Goal: Information Seeking & Learning: Learn about a topic

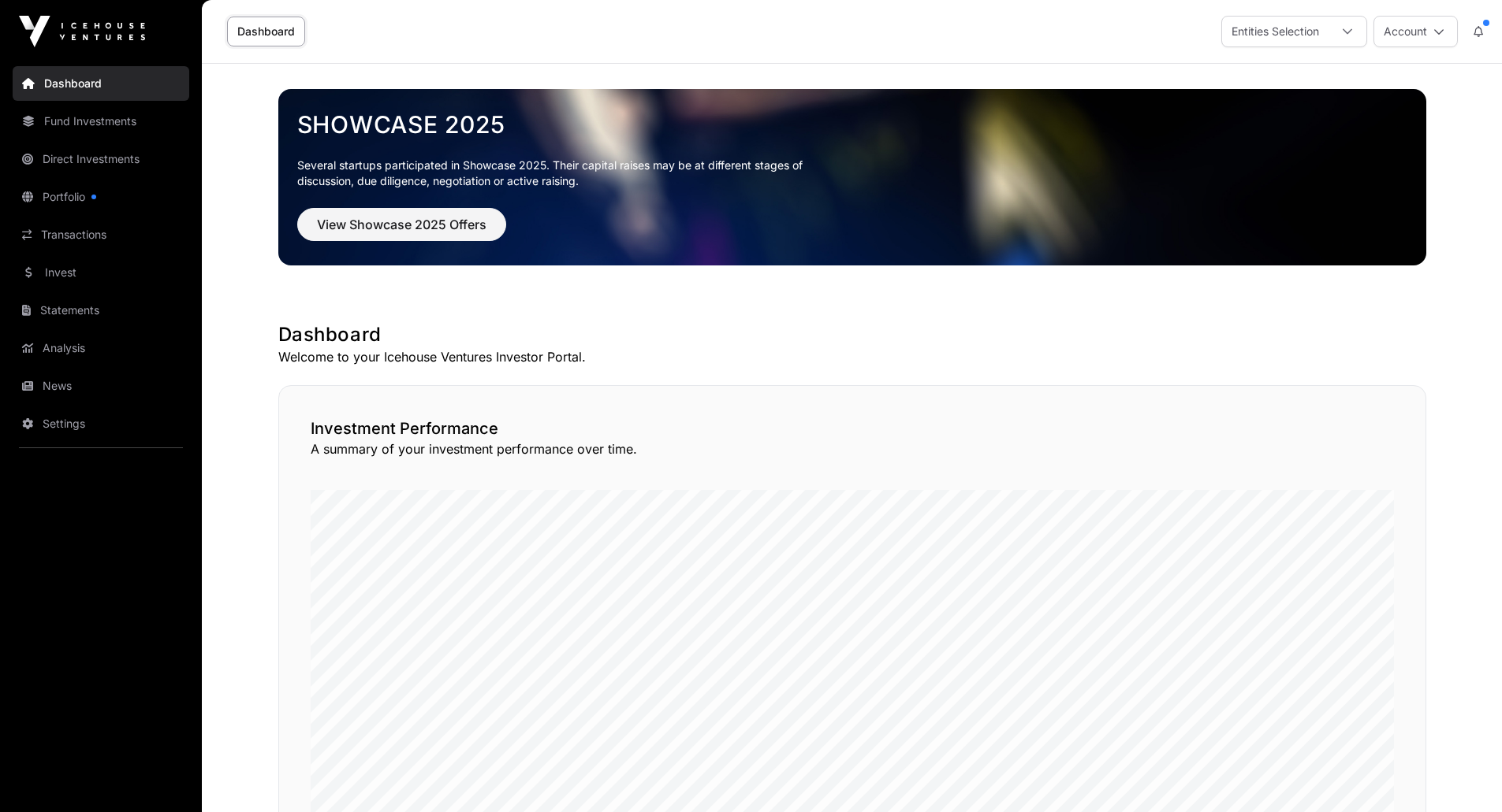
click at [61, 194] on link "Portfolio" at bounding box center [101, 197] width 177 height 35
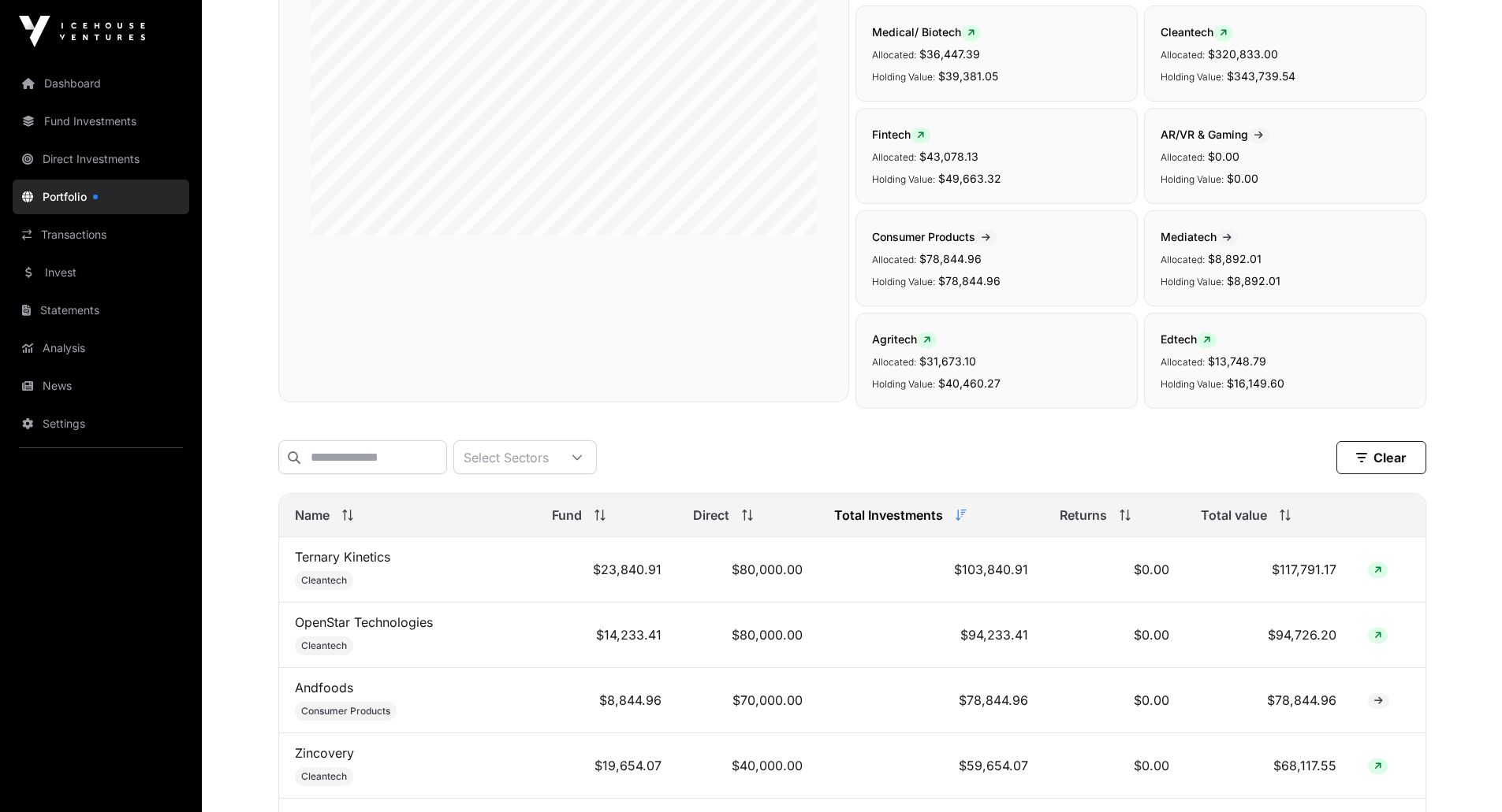
scroll to position [394, 0]
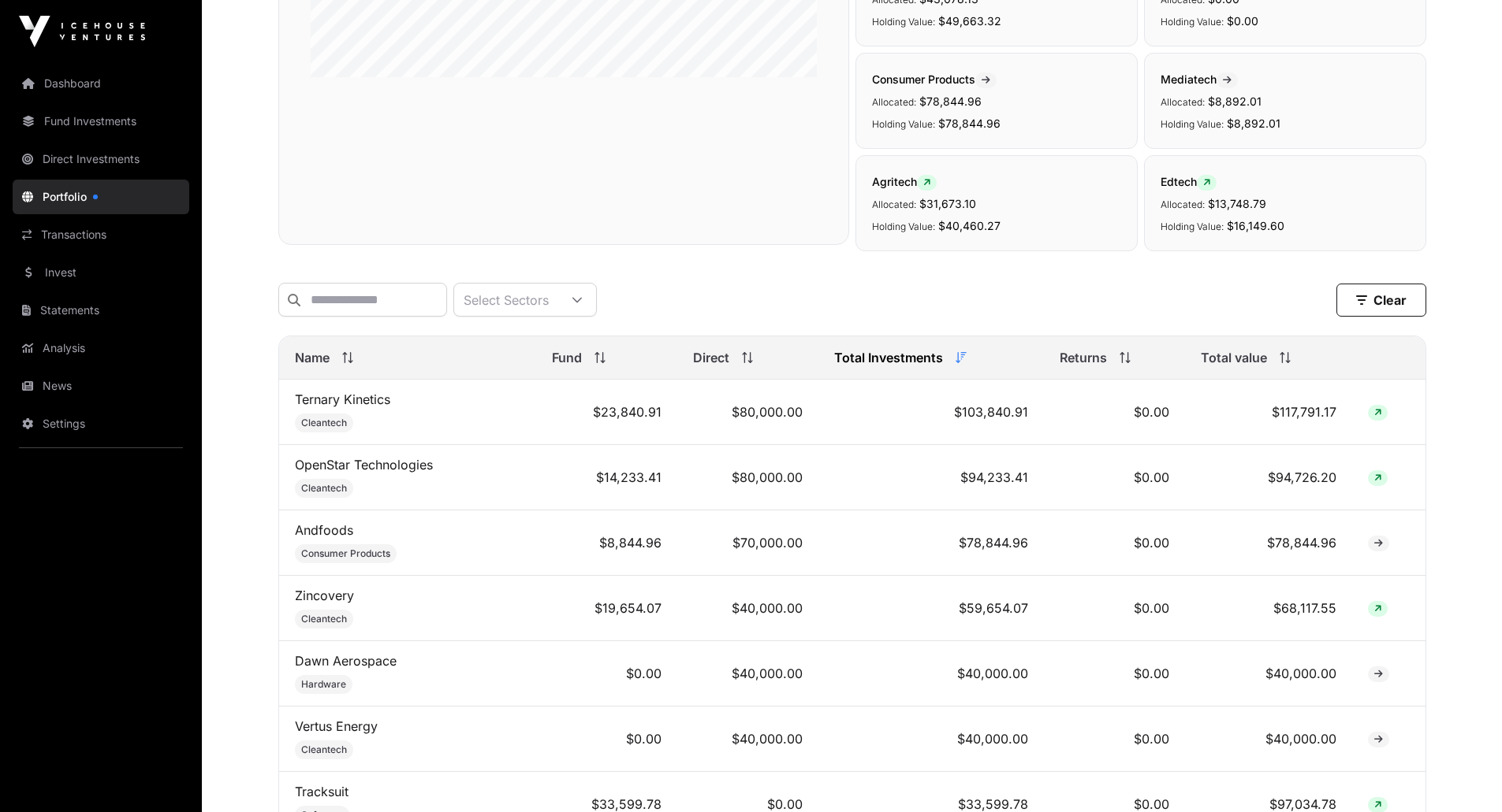
click at [940, 367] on div "Total Investments" at bounding box center [930, 357] width 194 height 19
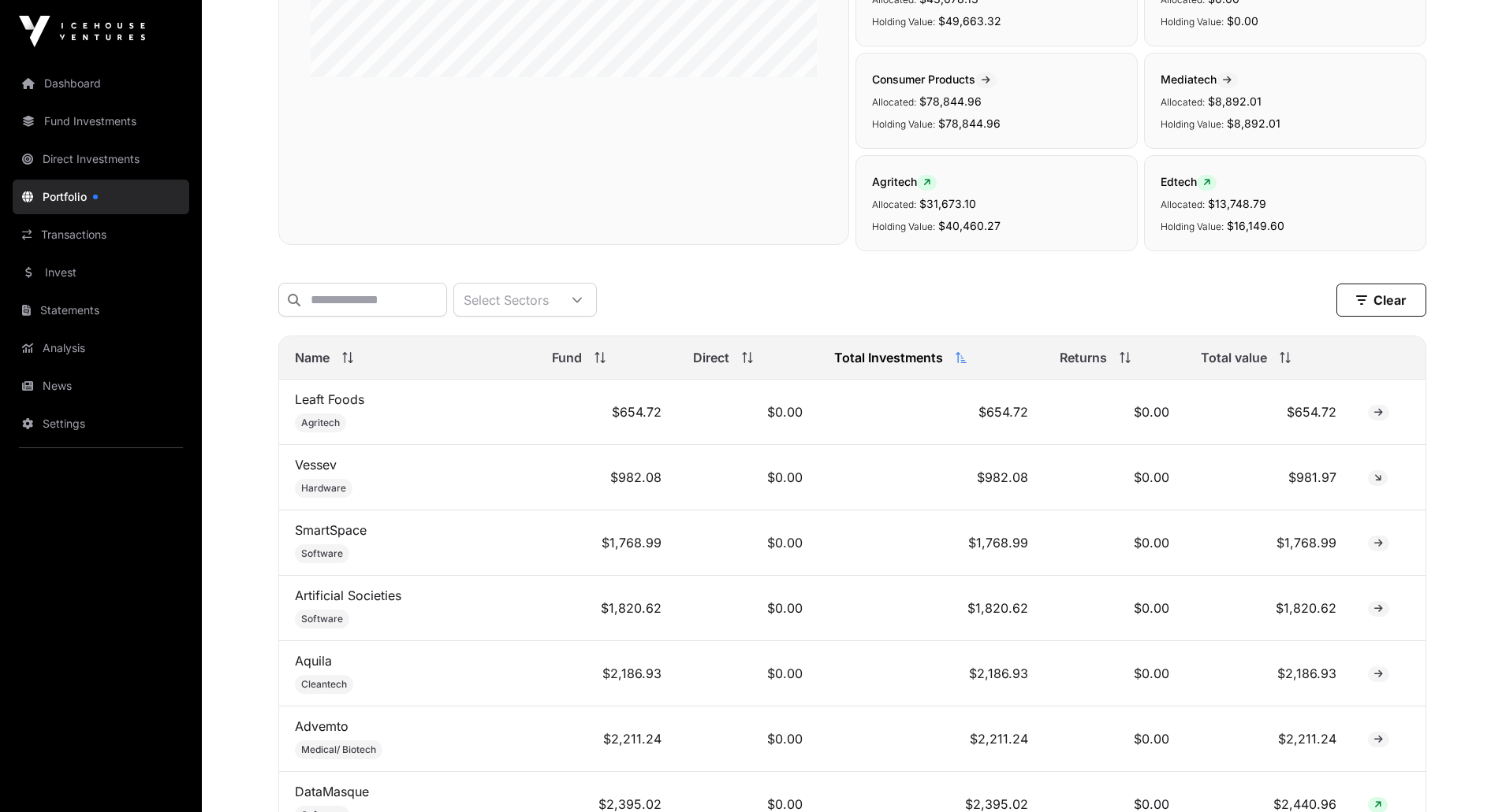
click at [940, 367] on div "Total Investments" at bounding box center [930, 357] width 194 height 19
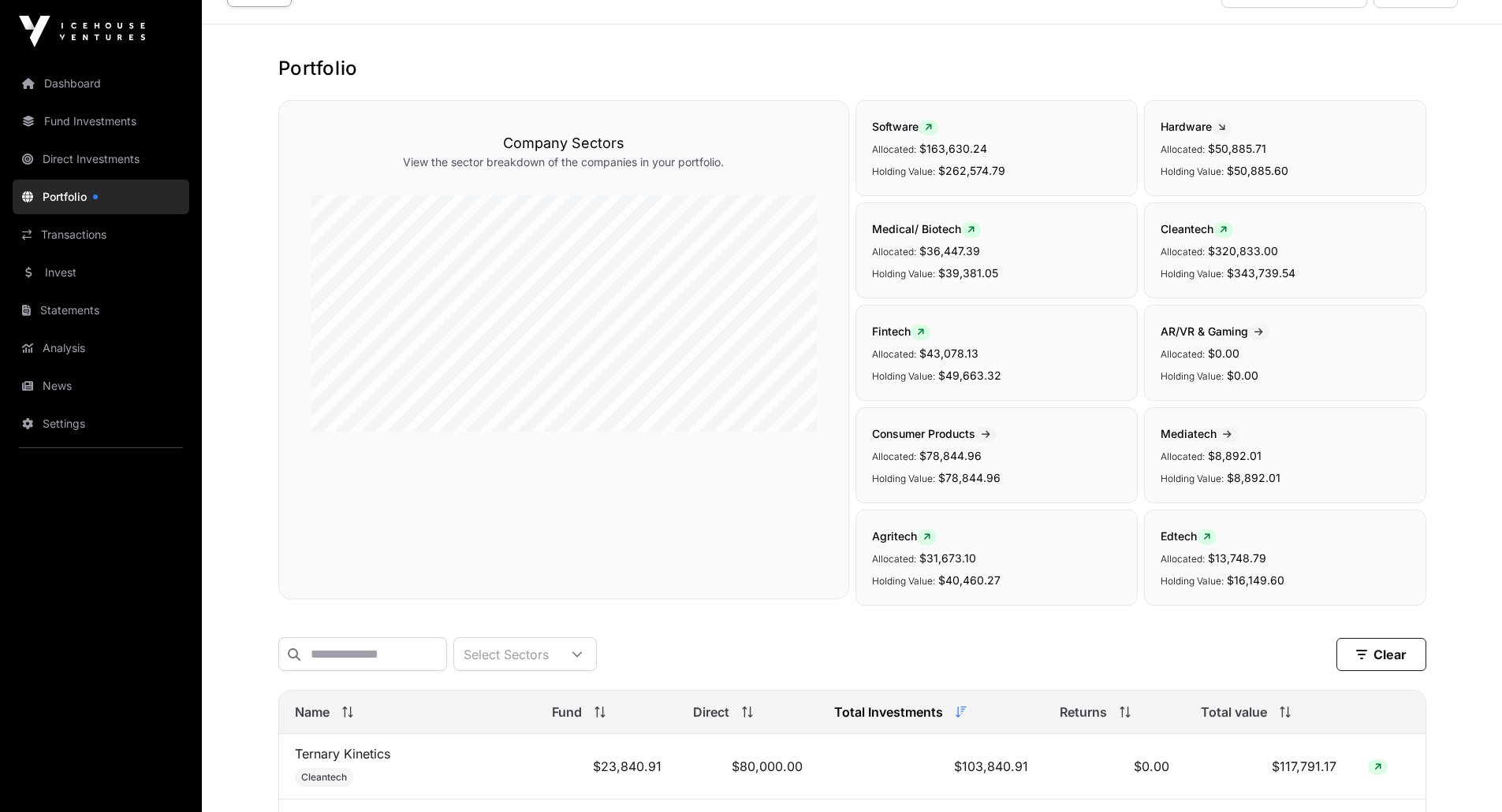
scroll to position [0, 0]
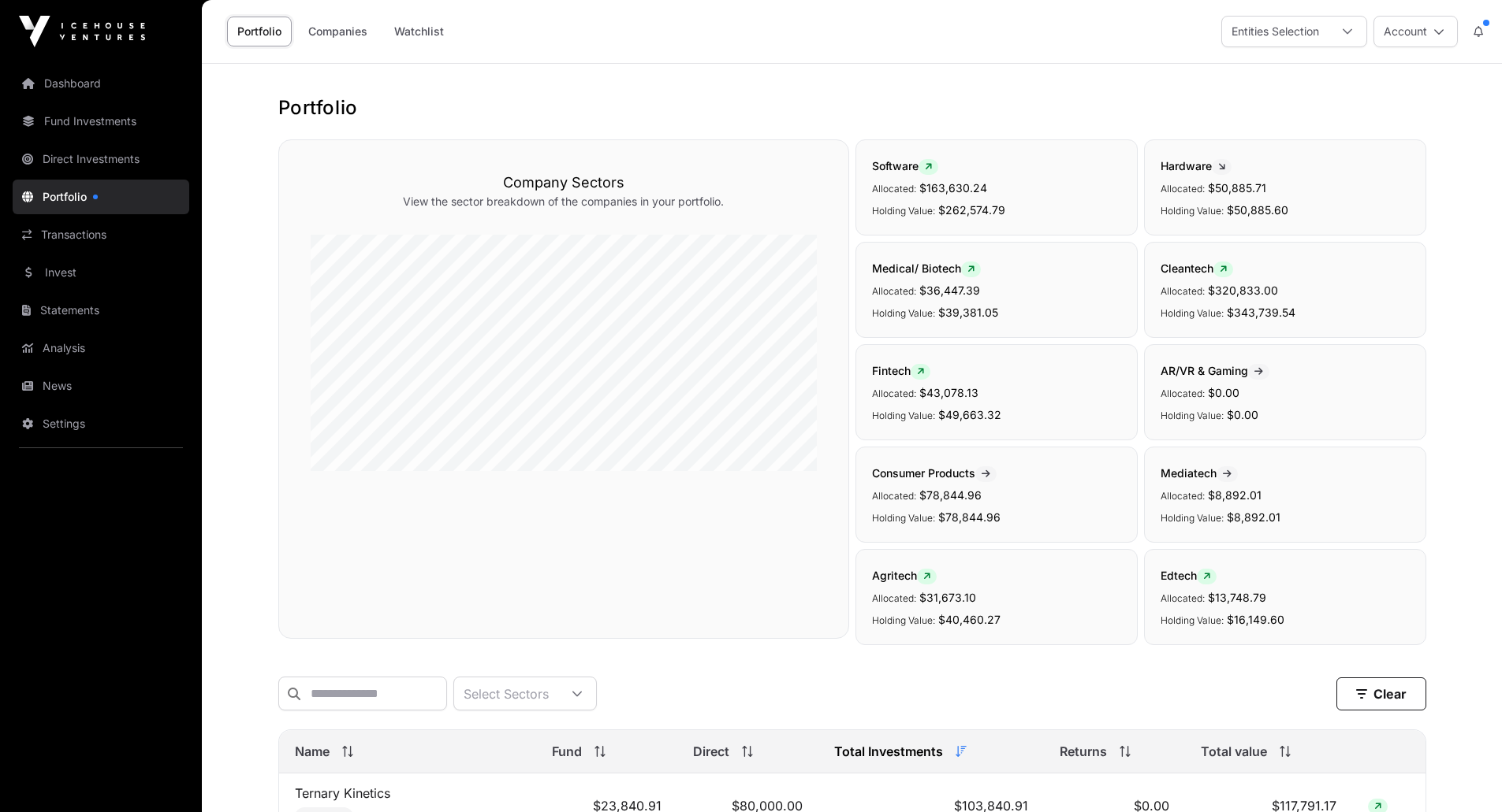
click at [52, 340] on link "Analysis" at bounding box center [101, 348] width 177 height 35
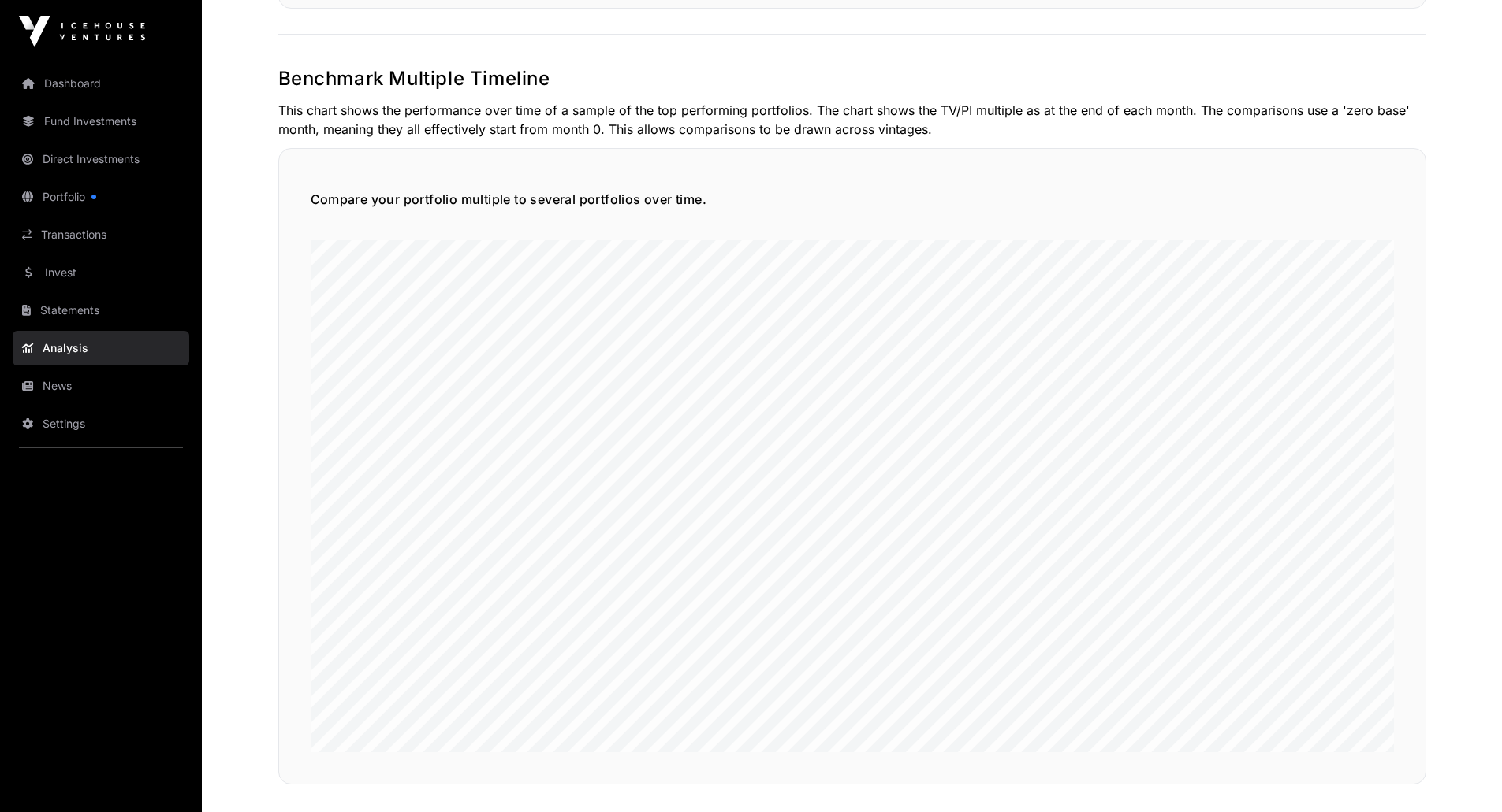
scroll to position [3717, 0]
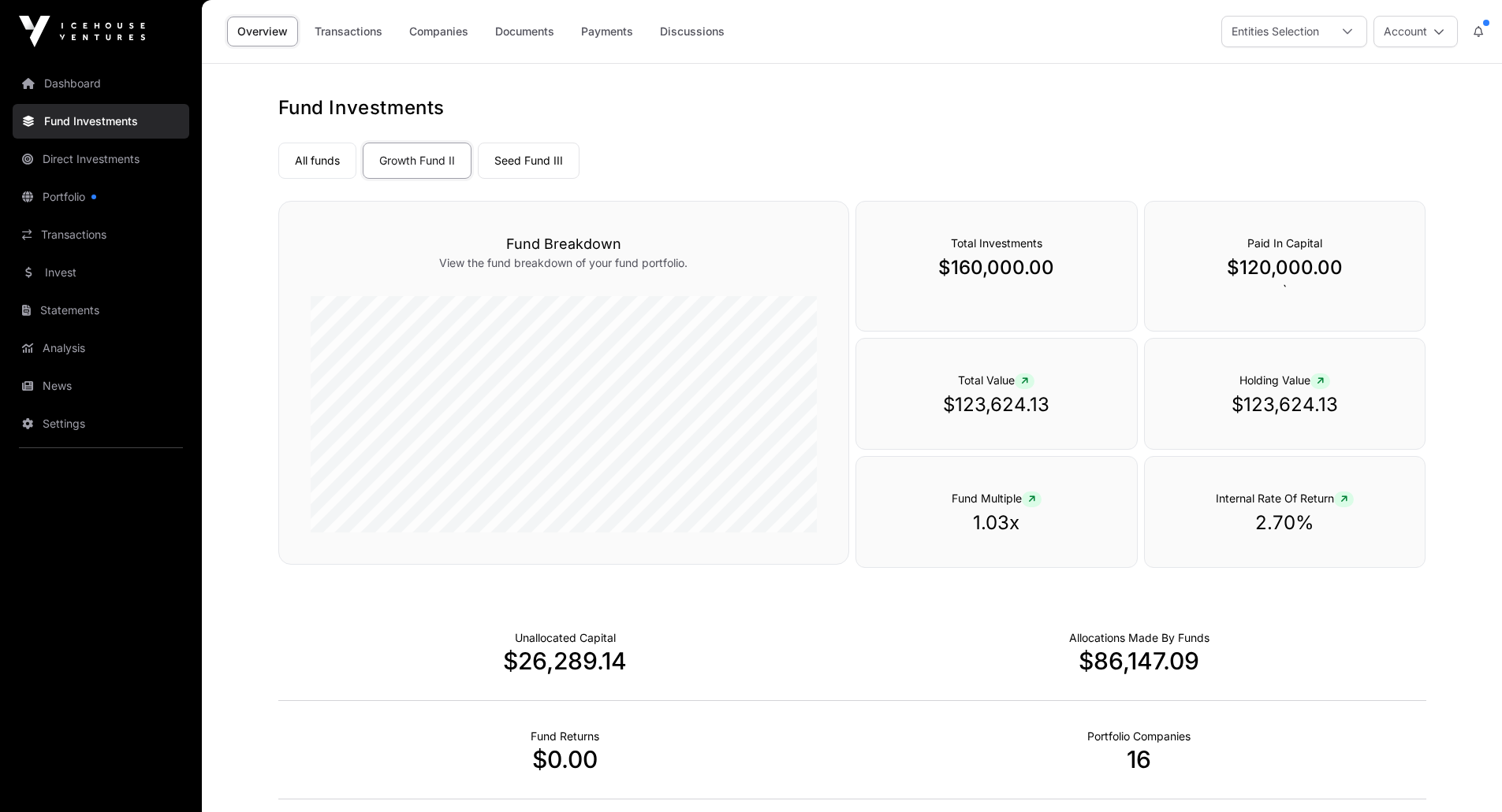
click at [434, 165] on link "Growth Fund II" at bounding box center [417, 161] width 109 height 36
click at [525, 165] on link "Seed Fund III" at bounding box center [528, 161] width 101 height 36
